Goal: Find specific page/section: Find specific page/section

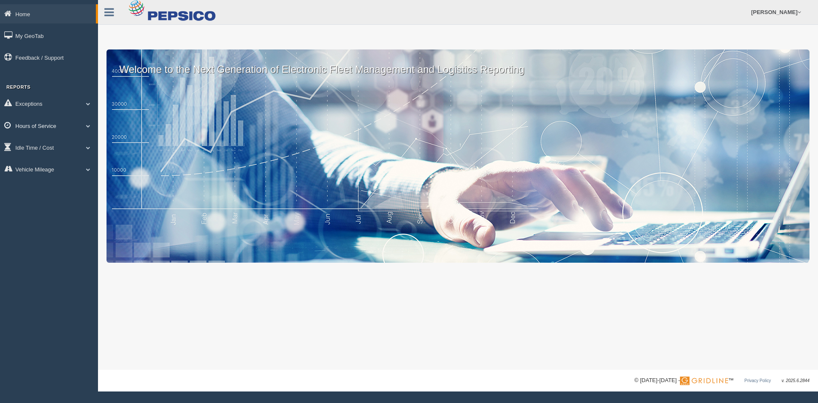
click at [55, 122] on link "Hours of Service" at bounding box center [49, 125] width 98 height 19
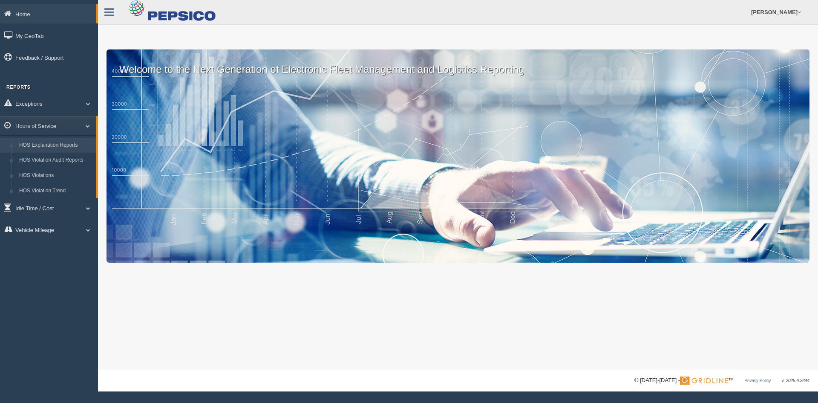
click at [55, 143] on link "HOS Explanation Reports" at bounding box center [55, 145] width 81 height 15
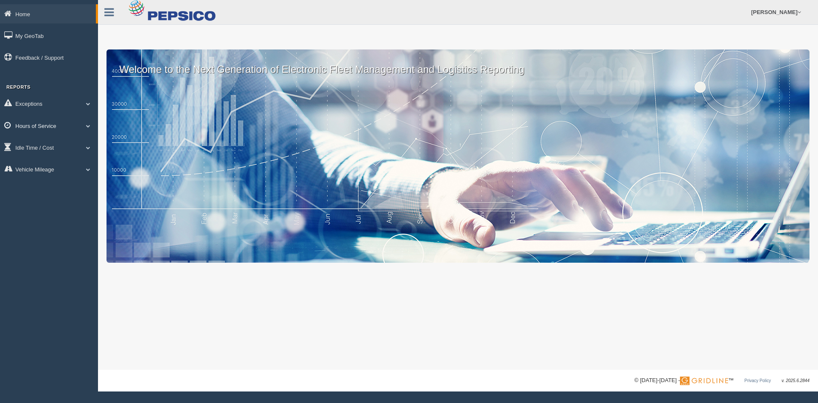
click at [46, 126] on link "Hours of Service" at bounding box center [49, 125] width 98 height 19
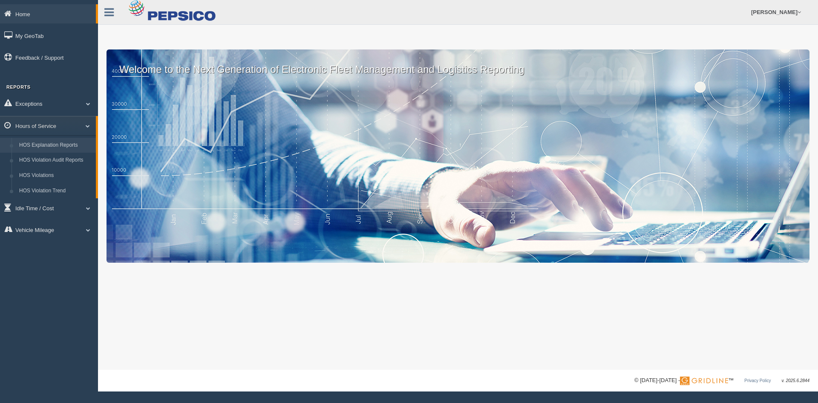
click at [48, 146] on link "HOS Explanation Reports" at bounding box center [55, 145] width 81 height 15
